Goal: Transaction & Acquisition: Purchase product/service

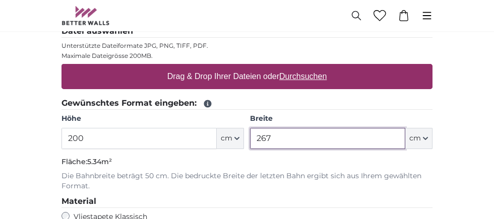
click at [313, 145] on input "267" at bounding box center [327, 138] width 155 height 21
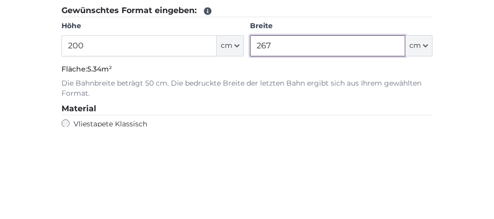
scroll to position [419, 0]
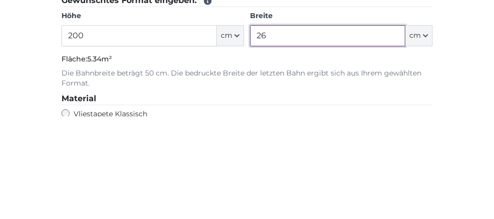
type input "2"
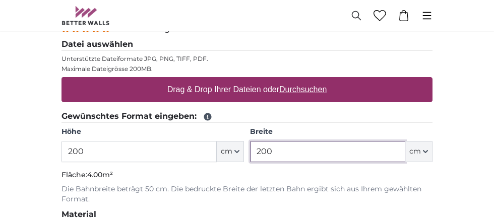
scroll to position [406, 0]
type input "200"
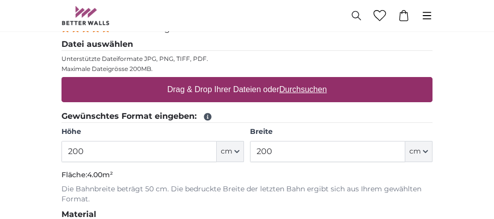
click at [322, 90] on u "Durchsuchen" at bounding box center [303, 89] width 47 height 9
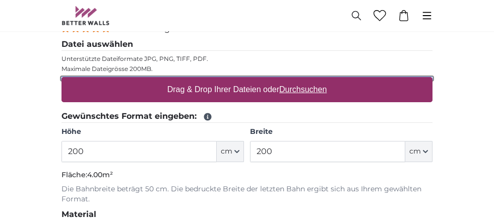
click at [322, 80] on input "Drag & Drop Ihrer Dateien oder Durchsuchen" at bounding box center [247, 78] width 371 height 3
type input "**********"
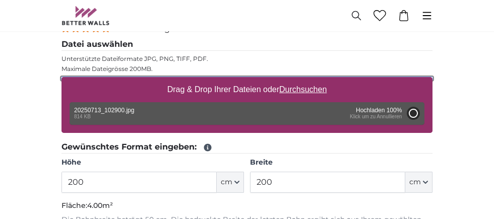
type input "103"
type input "166.9"
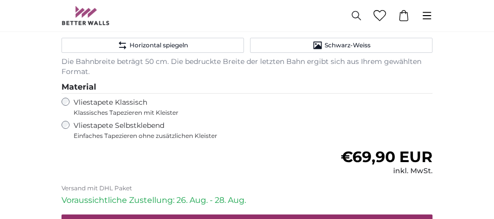
scroll to position [537, 0]
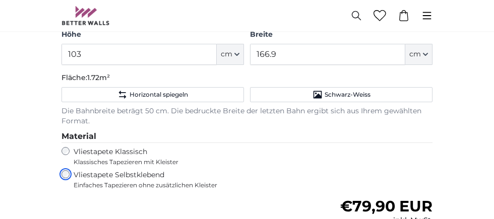
scroll to position [486, 0]
click at [64, 153] on div "Vliestapete Klassisch Klassisches Tapezieren mit Kleister" at bounding box center [247, 156] width 371 height 19
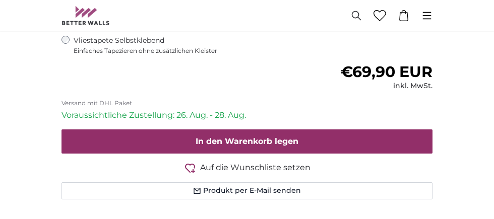
scroll to position [621, 0]
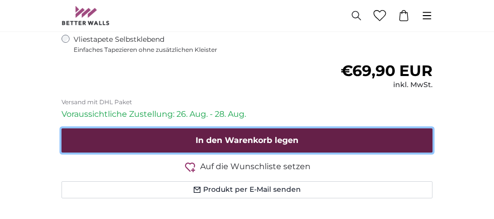
click at [293, 145] on span "In den Warenkorb legen" at bounding box center [247, 141] width 103 height 10
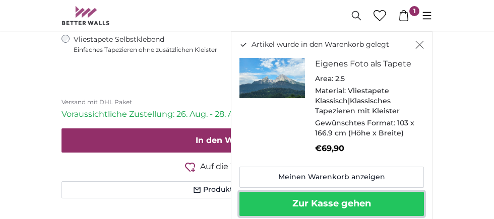
click at [357, 212] on button "Zur Kasse gehen" at bounding box center [332, 204] width 185 height 24
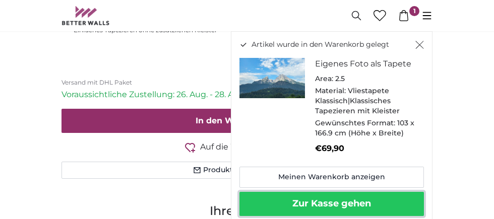
scroll to position [655, 0]
